Goal: Task Accomplishment & Management: Manage account settings

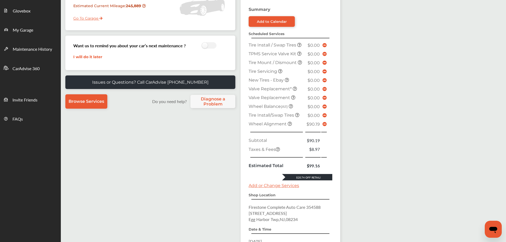
scroll to position [106, 0]
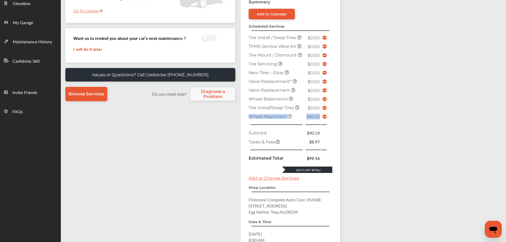
drag, startPoint x: 250, startPoint y: 118, endPoint x: 319, endPoint y: 119, distance: 69.3
click at [319, 119] on tr "Wheel Alignment $90.19" at bounding box center [289, 116] width 84 height 9
click at [25, 29] on link "My Garage" at bounding box center [30, 21] width 60 height 19
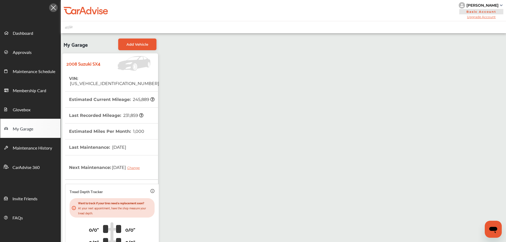
click at [24, 26] on link "Dashboard" at bounding box center [30, 32] width 60 height 19
